Goal: Browse casually: Explore the website without a specific task or goal

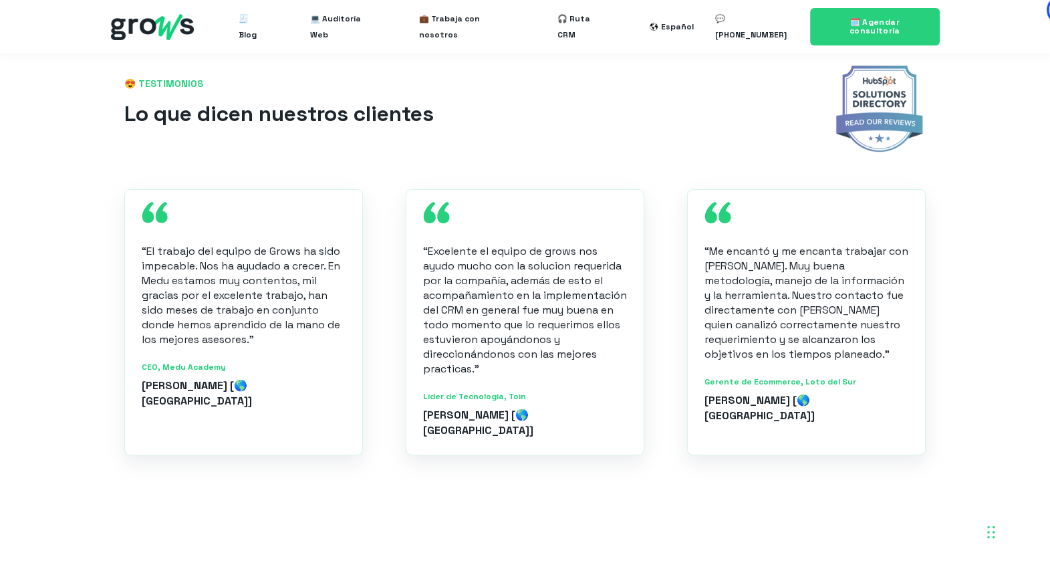
scroll to position [1446, 0]
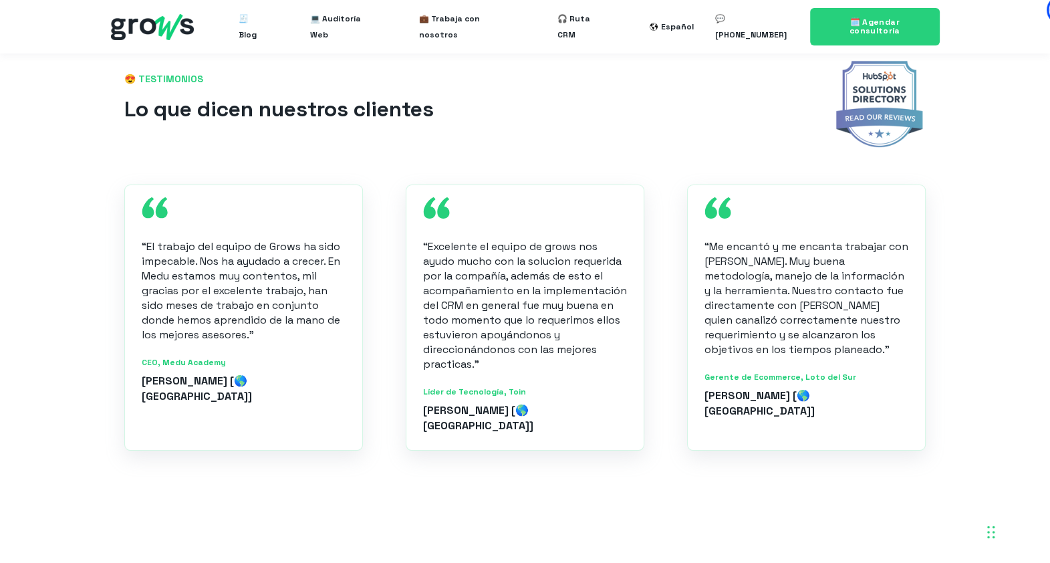
click at [211, 363] on span "CEO, Medu Academy" at bounding box center [244, 362] width 204 height 11
click at [211, 364] on span "CEO, Medu Academy" at bounding box center [244, 362] width 204 height 11
click at [468, 391] on span "Líder de Tecnología, Toin" at bounding box center [525, 391] width 204 height 11
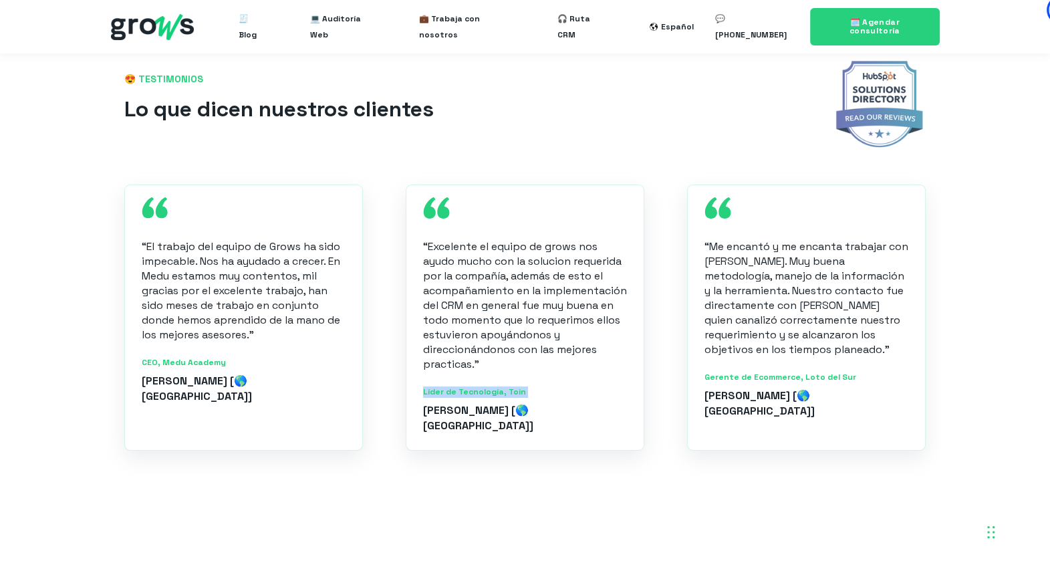
click at [472, 391] on span "Líder de Tecnología, Toin" at bounding box center [525, 391] width 204 height 11
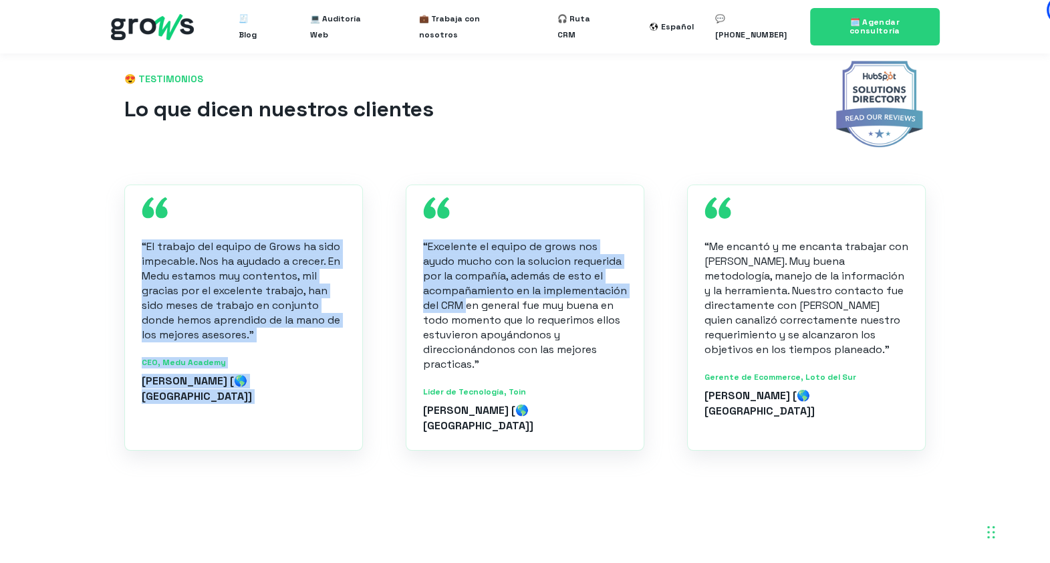
drag, startPoint x: 983, startPoint y: 320, endPoint x: 465, endPoint y: 298, distance: 518.6
click at [465, 298] on div "😍 TESTIMONIOS Lo que dicen nuestros clientes “El trabajo del equipo de Grows ha…" at bounding box center [525, 255] width 1050 height 497
click at [465, 298] on p "“Excelente el equipo de grows nos ayudo mucho con la solucion requerida por la …" at bounding box center [525, 305] width 204 height 132
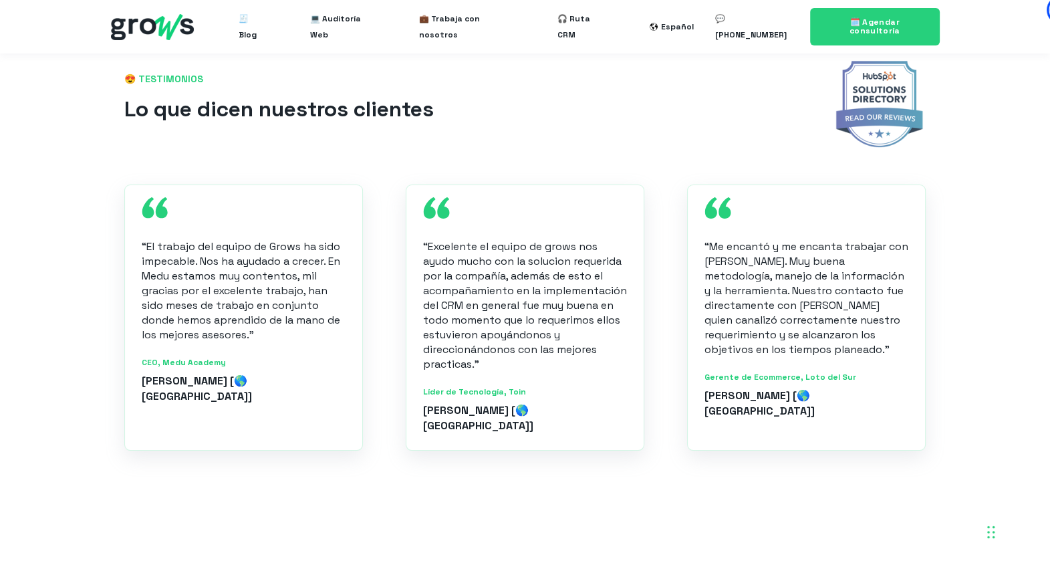
click at [273, 181] on div "😍 TESTIMONIOS Lo que dicen nuestros clientes" at bounding box center [525, 122] width 829 height 124
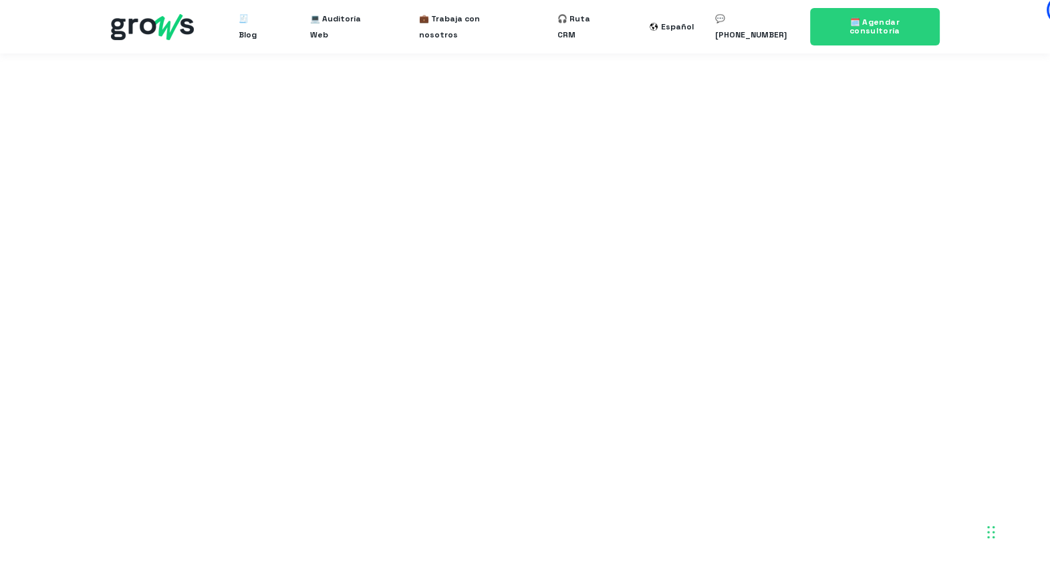
scroll to position [2069, 0]
click at [191, 35] on img at bounding box center [152, 27] width 83 height 26
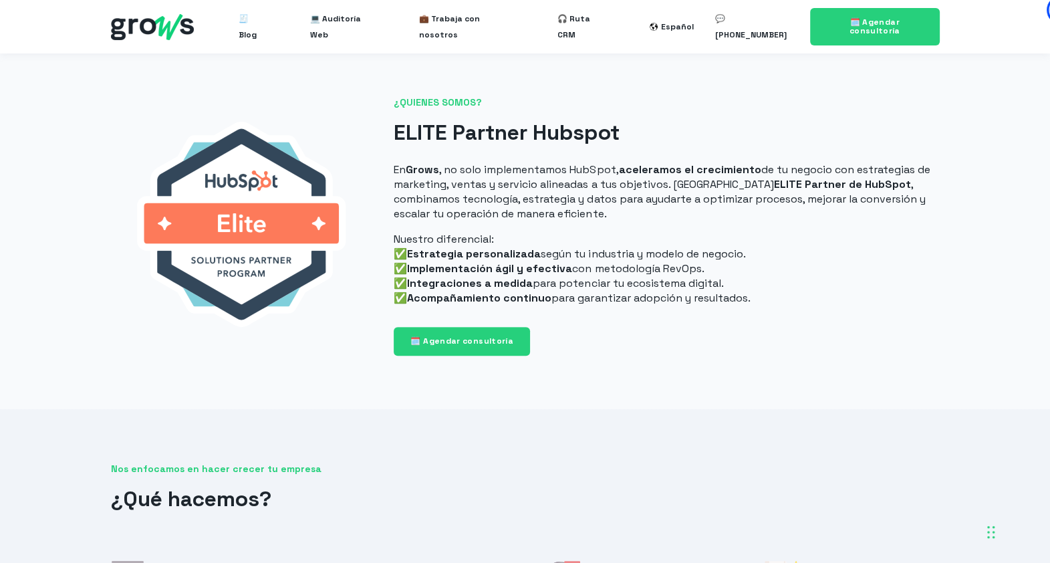
scroll to position [642, 0]
